Goal: Task Accomplishment & Management: Complete application form

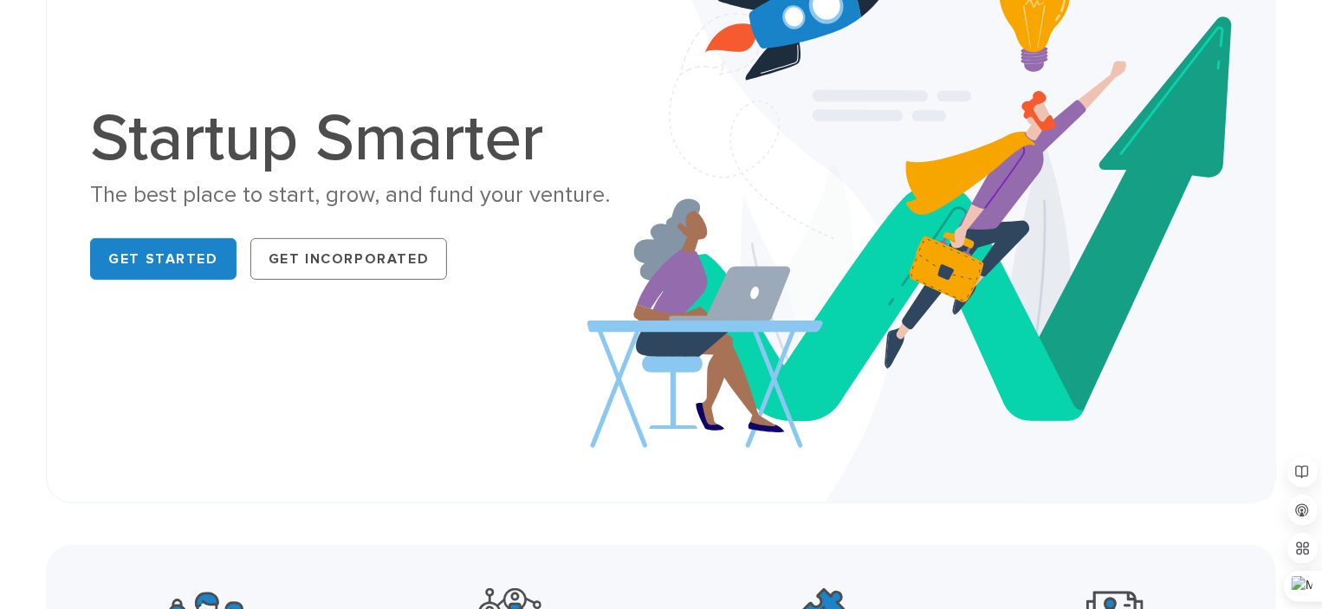
scroll to position [260, 0]
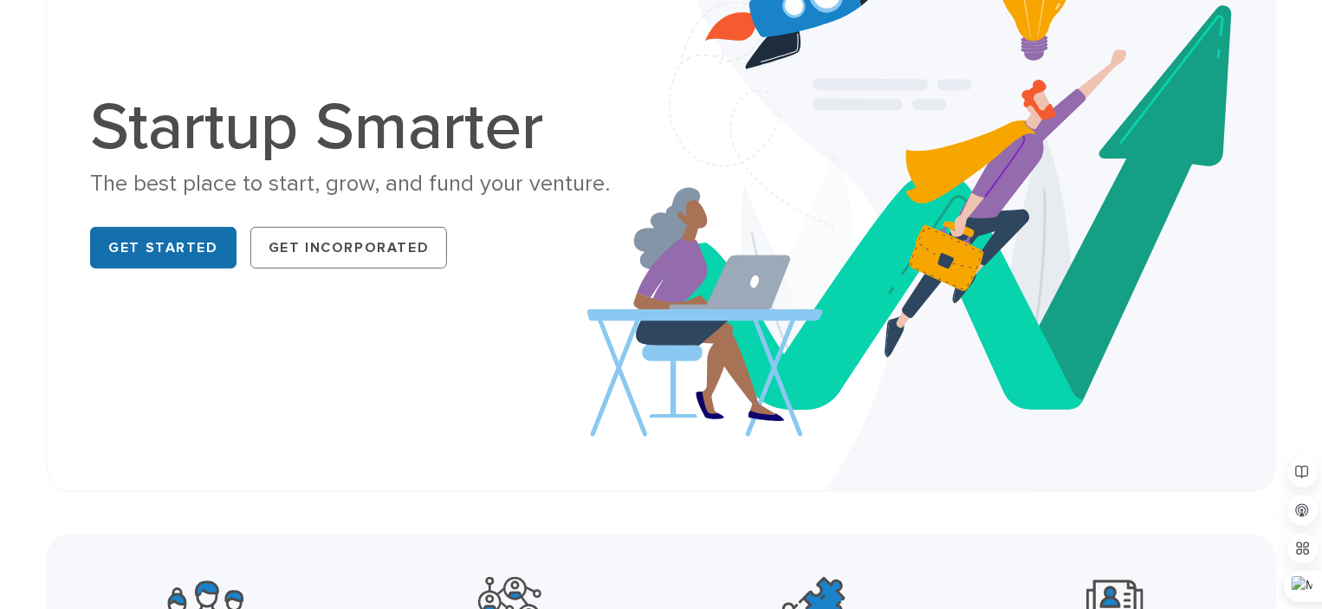
click at [182, 236] on link "Get Started" at bounding box center [163, 248] width 146 height 42
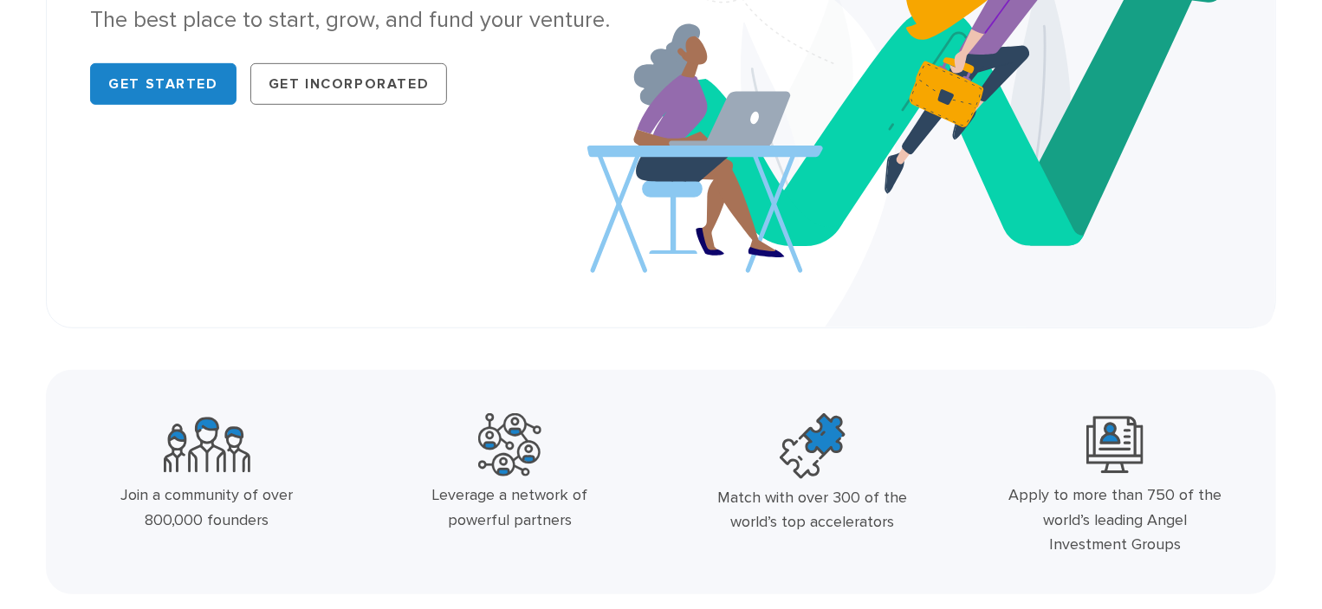
scroll to position [433, 0]
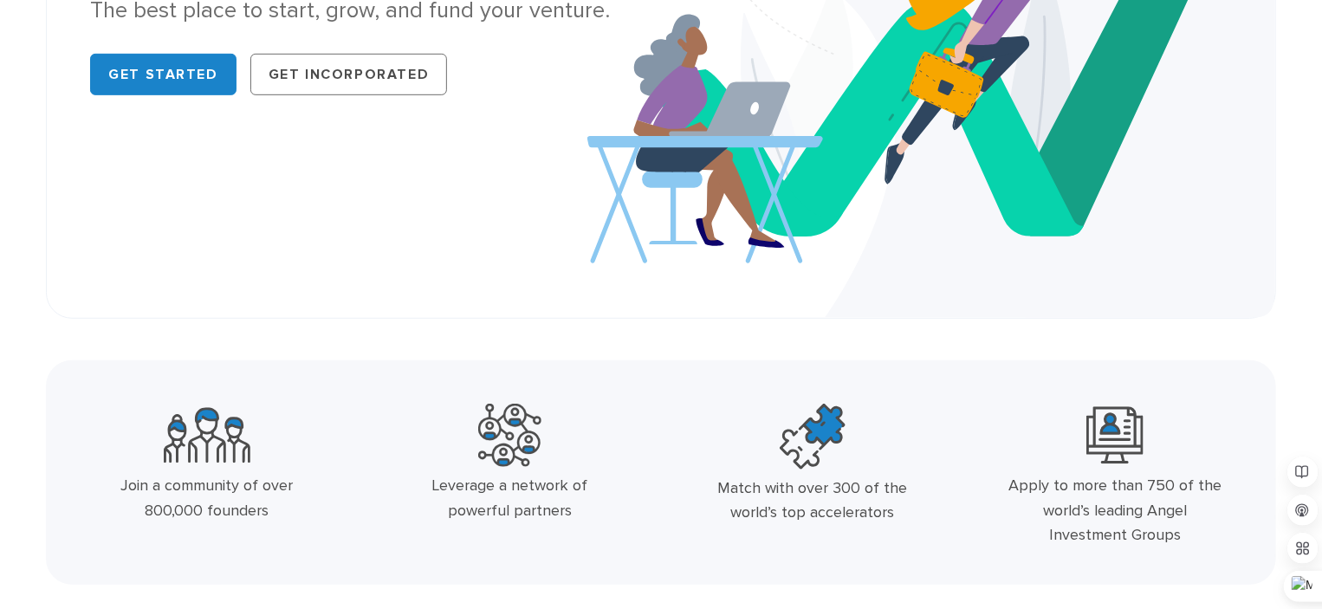
click at [489, 294] on div "Startup Smarter The best place to start, grow, and fund your venture. Get Start…" at bounding box center [661, 12] width 1230 height 613
click at [417, 297] on div "Startup Smarter The best place to start, grow, and fund your venture. Get Start…" at bounding box center [661, 12] width 1230 height 613
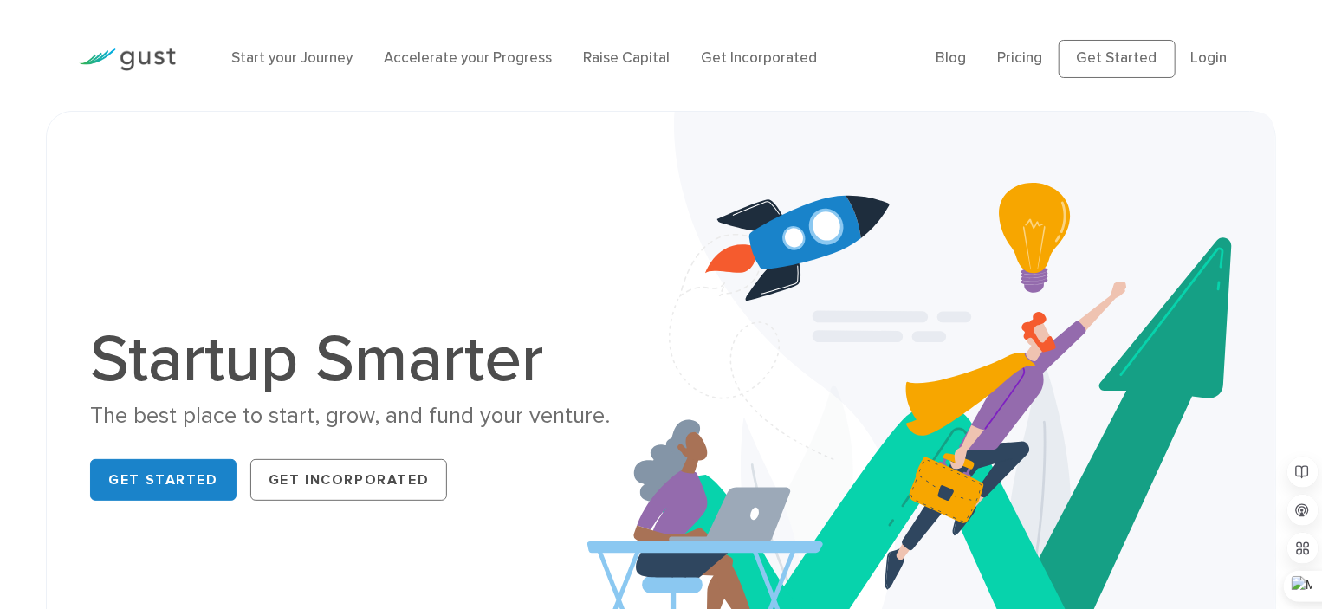
scroll to position [0, 0]
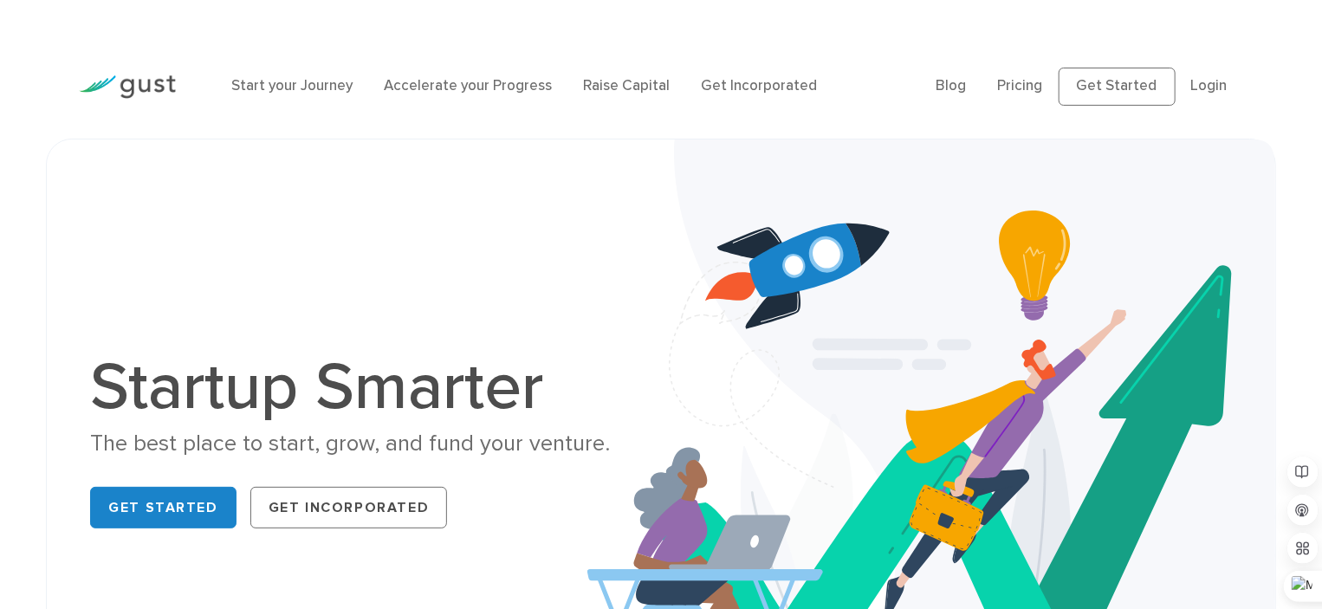
click at [617, 352] on img at bounding box center [931, 444] width 688 height 611
click at [1122, 75] on link "Get Started" at bounding box center [1116, 87] width 117 height 38
